Goal: Task Accomplishment & Management: Manage account settings

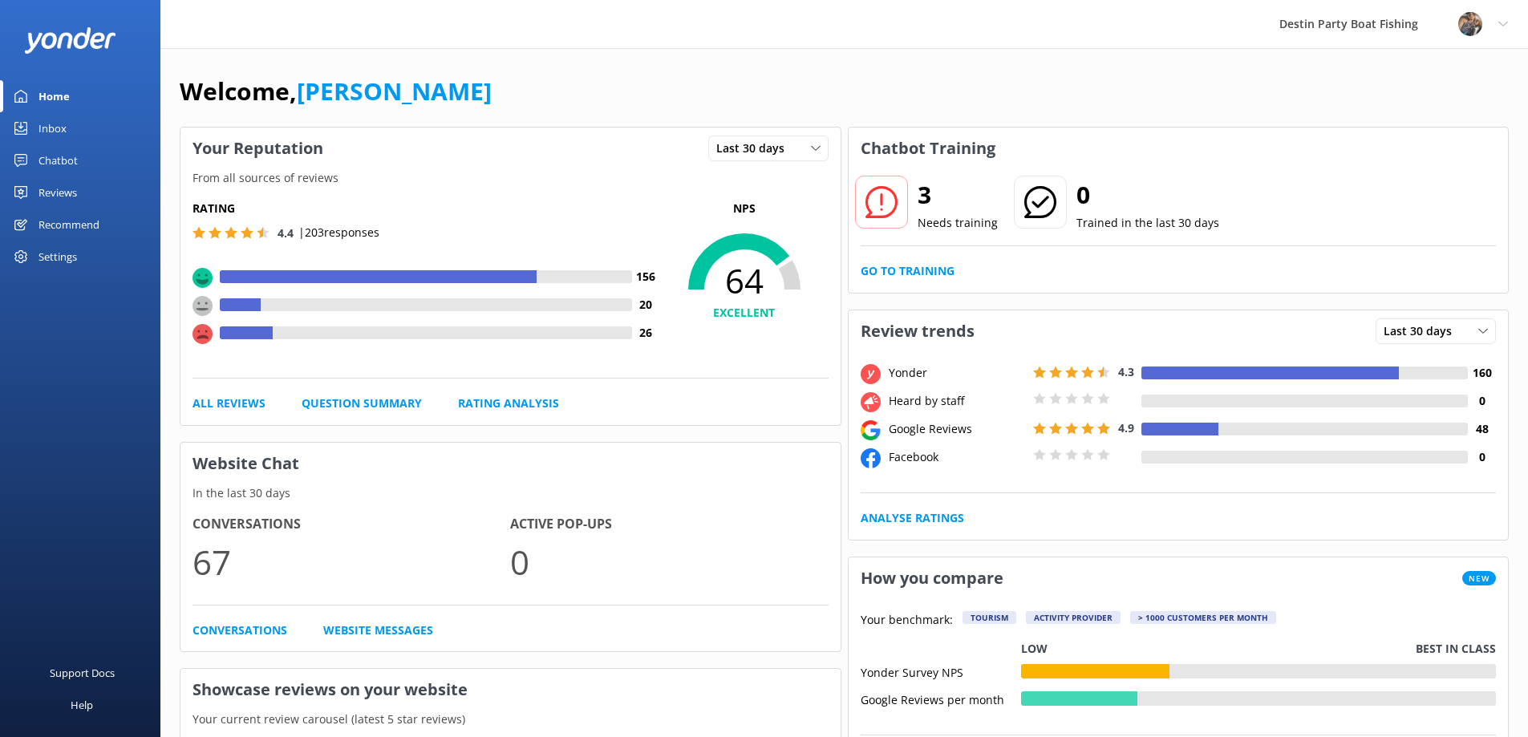
click at [64, 125] on div "Inbox" at bounding box center [53, 128] width 28 height 32
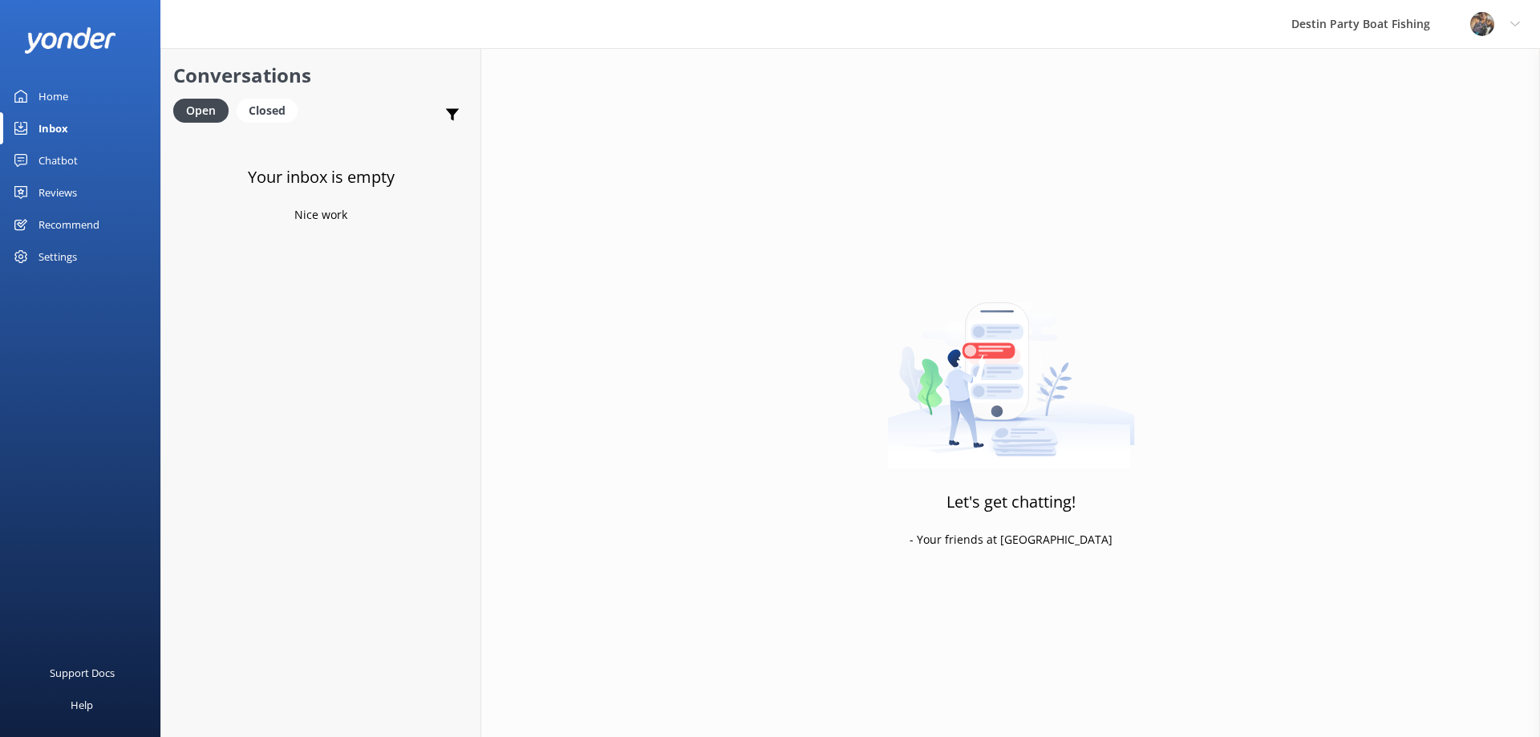
click at [65, 184] on div "Reviews" at bounding box center [58, 192] width 39 height 32
